Goal: Communication & Community: Answer question/provide support

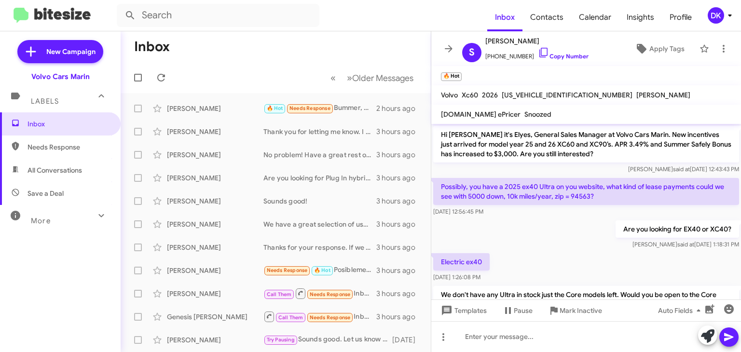
scroll to position [100, 0]
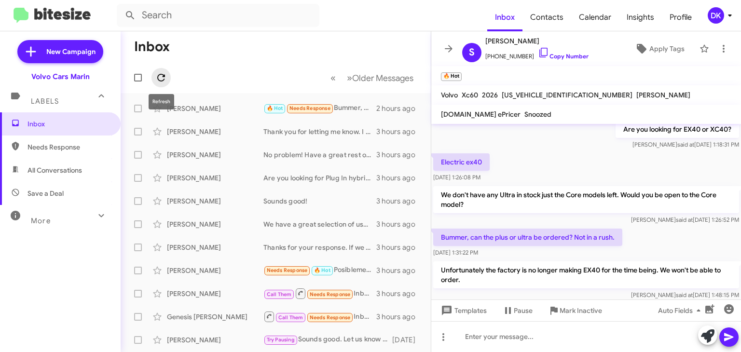
click at [160, 77] on icon at bounding box center [161, 78] width 12 height 12
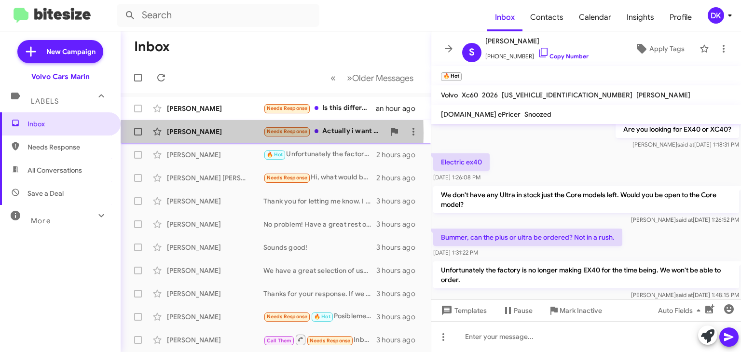
click at [187, 132] on div "[PERSON_NAME]" at bounding box center [215, 132] width 97 height 10
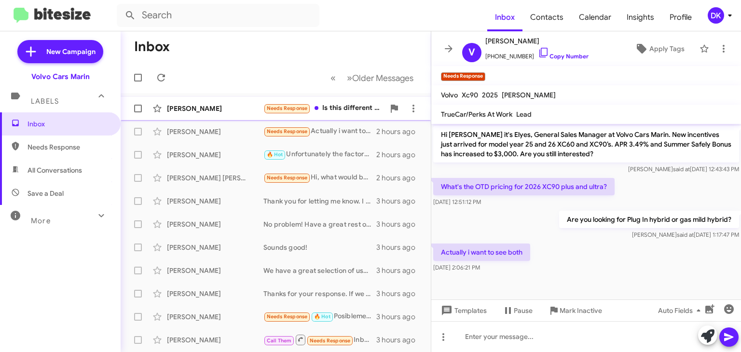
click at [223, 110] on div "[PERSON_NAME]" at bounding box center [215, 109] width 97 height 10
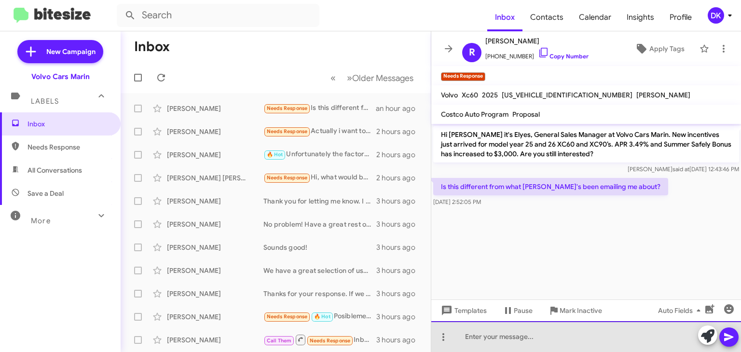
click at [481, 340] on div at bounding box center [586, 336] width 310 height 31
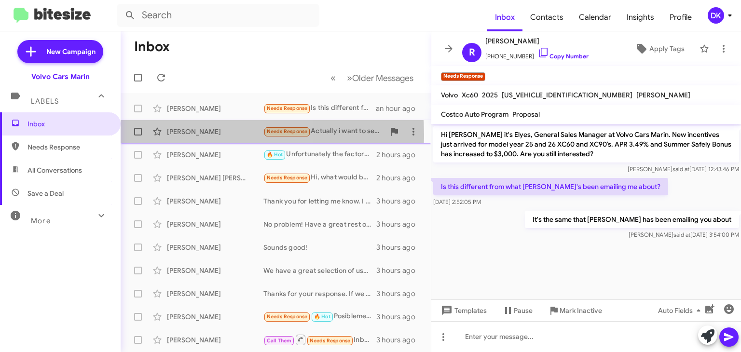
click at [184, 135] on div "[PERSON_NAME]" at bounding box center [215, 132] width 97 height 10
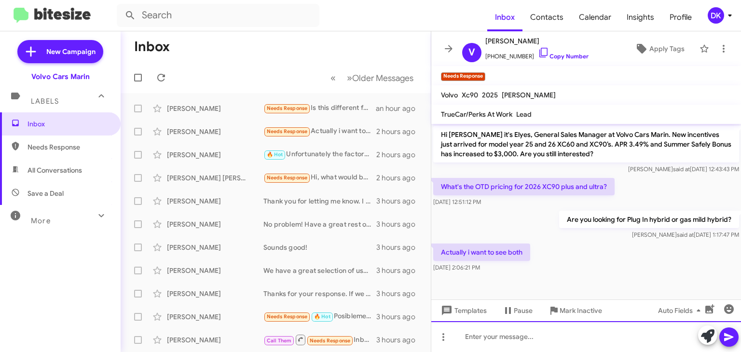
click at [489, 340] on div at bounding box center [586, 336] width 310 height 31
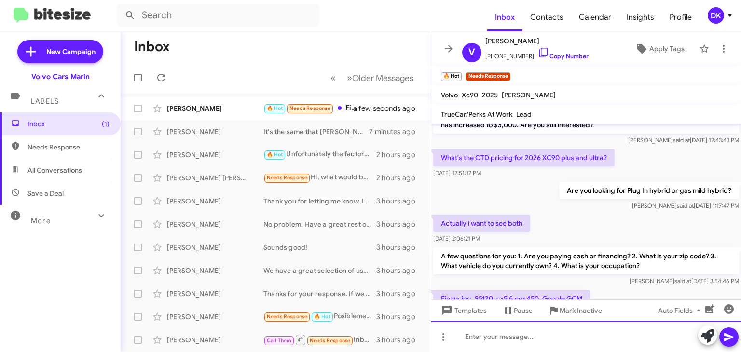
scroll to position [65, 0]
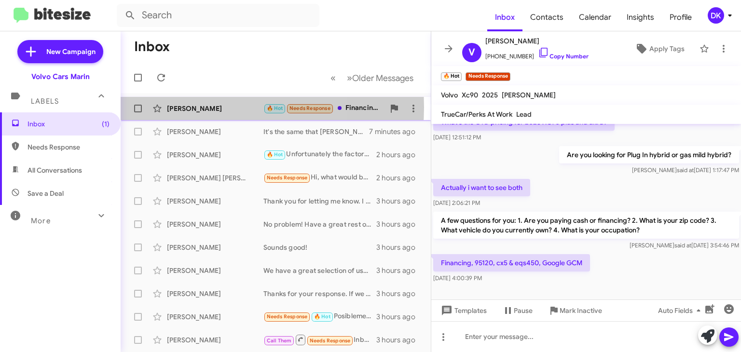
click at [202, 107] on div "[PERSON_NAME]" at bounding box center [215, 109] width 97 height 10
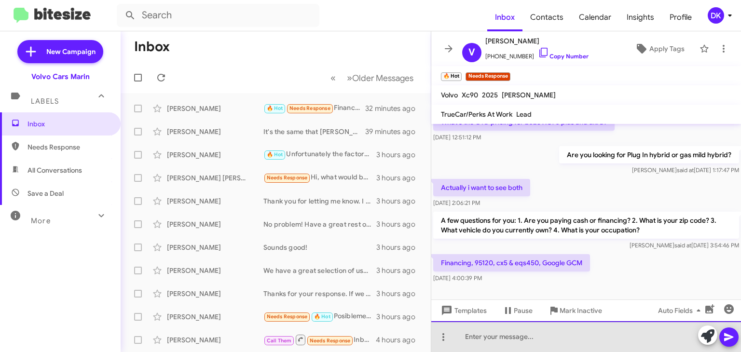
click at [501, 338] on div at bounding box center [586, 336] width 310 height 31
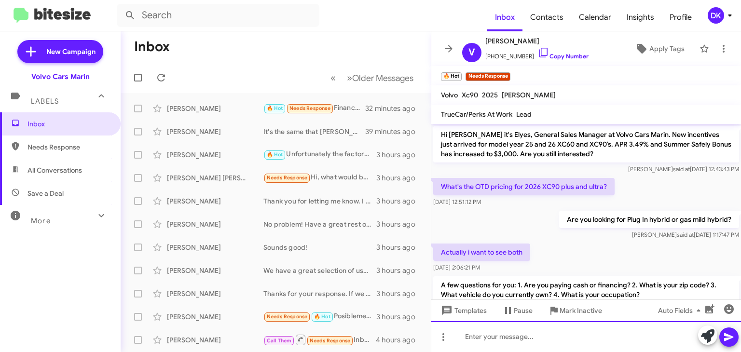
scroll to position [100, 0]
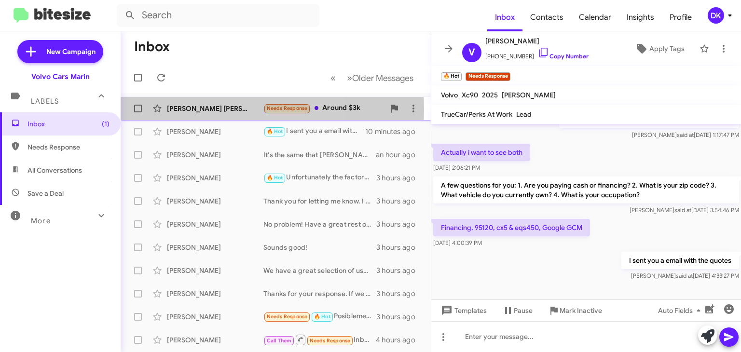
click at [201, 110] on div "[PERSON_NAME] [PERSON_NAME]" at bounding box center [215, 109] width 97 height 10
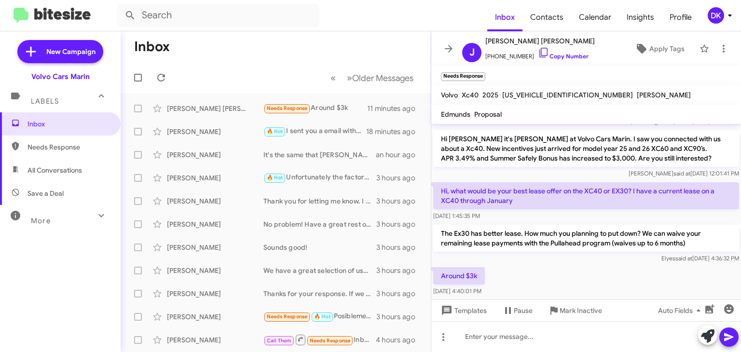
scroll to position [232, 0]
